Goal: Register for event/course

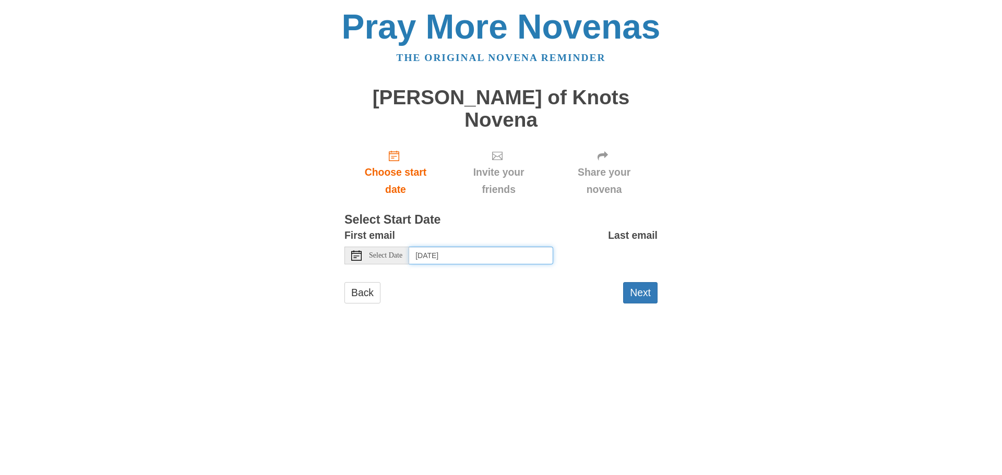
click at [467, 264] on input "[DATE]" at bounding box center [481, 256] width 144 height 18
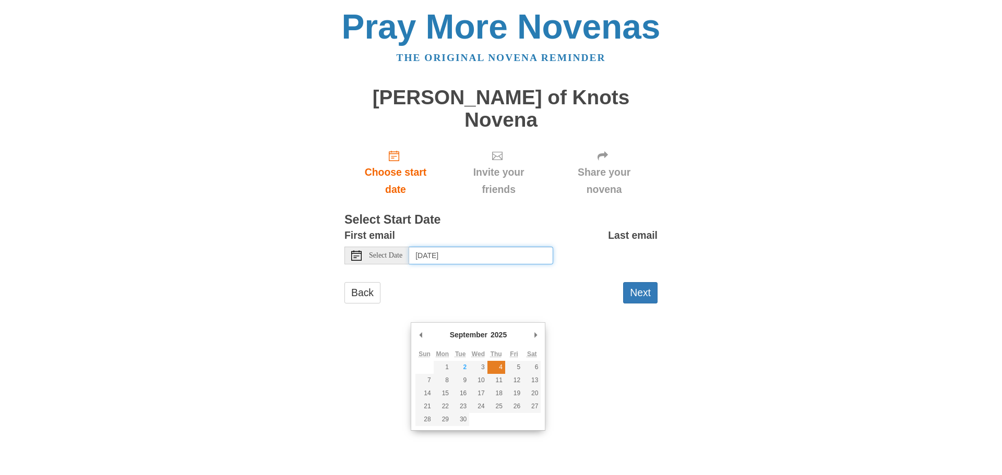
type input "Thursday, September 4th"
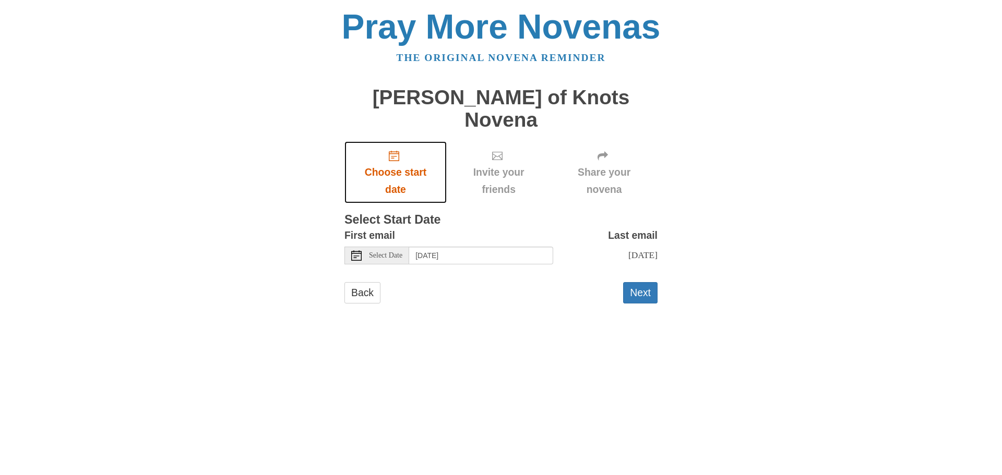
click at [398, 198] on span "Choose start date" at bounding box center [395, 181] width 81 height 34
click at [632, 304] on button "Next" at bounding box center [640, 292] width 34 height 21
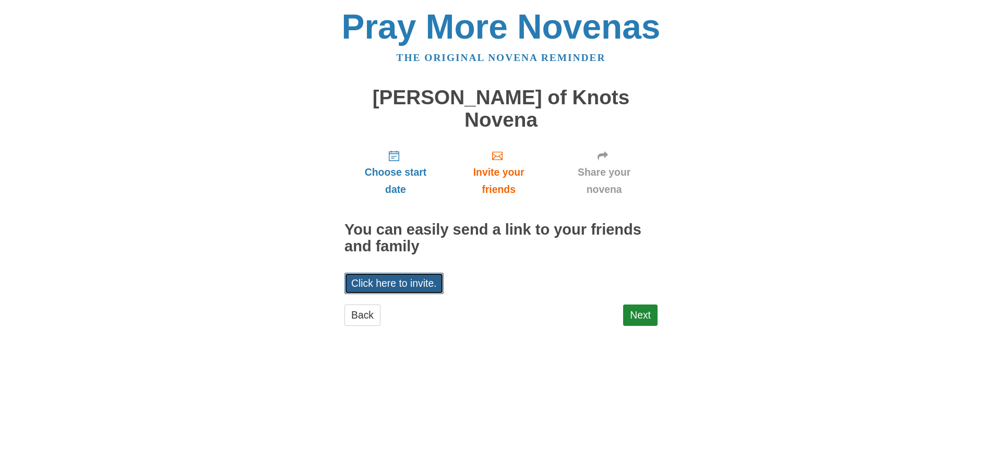
click at [396, 294] on link "Click here to invite." at bounding box center [393, 283] width 99 height 21
click at [399, 294] on link "Click here to invite." at bounding box center [393, 283] width 99 height 21
click at [644, 326] on link "Next" at bounding box center [640, 315] width 34 height 21
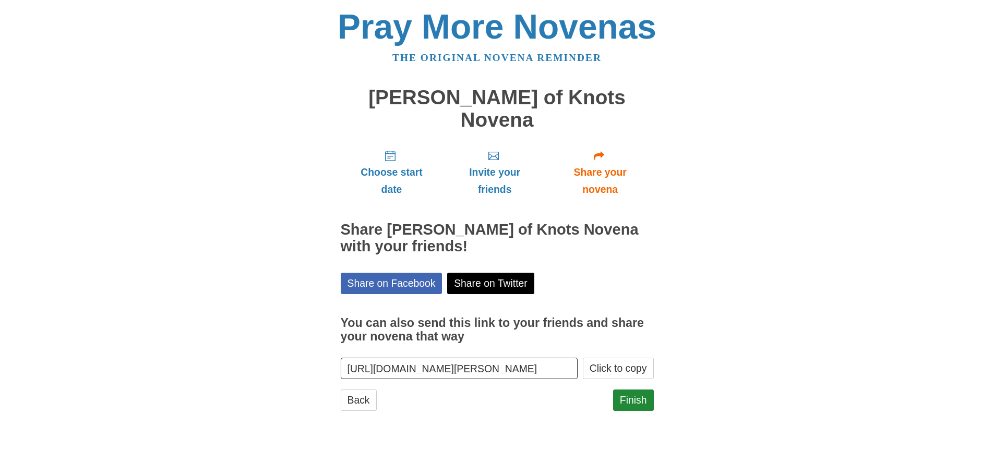
scroll to position [68, 0]
click at [611, 379] on button "Click to copy" at bounding box center [618, 368] width 71 height 21
click at [633, 411] on link "Finish" at bounding box center [633, 400] width 41 height 21
